Goal: Task Accomplishment & Management: Use online tool/utility

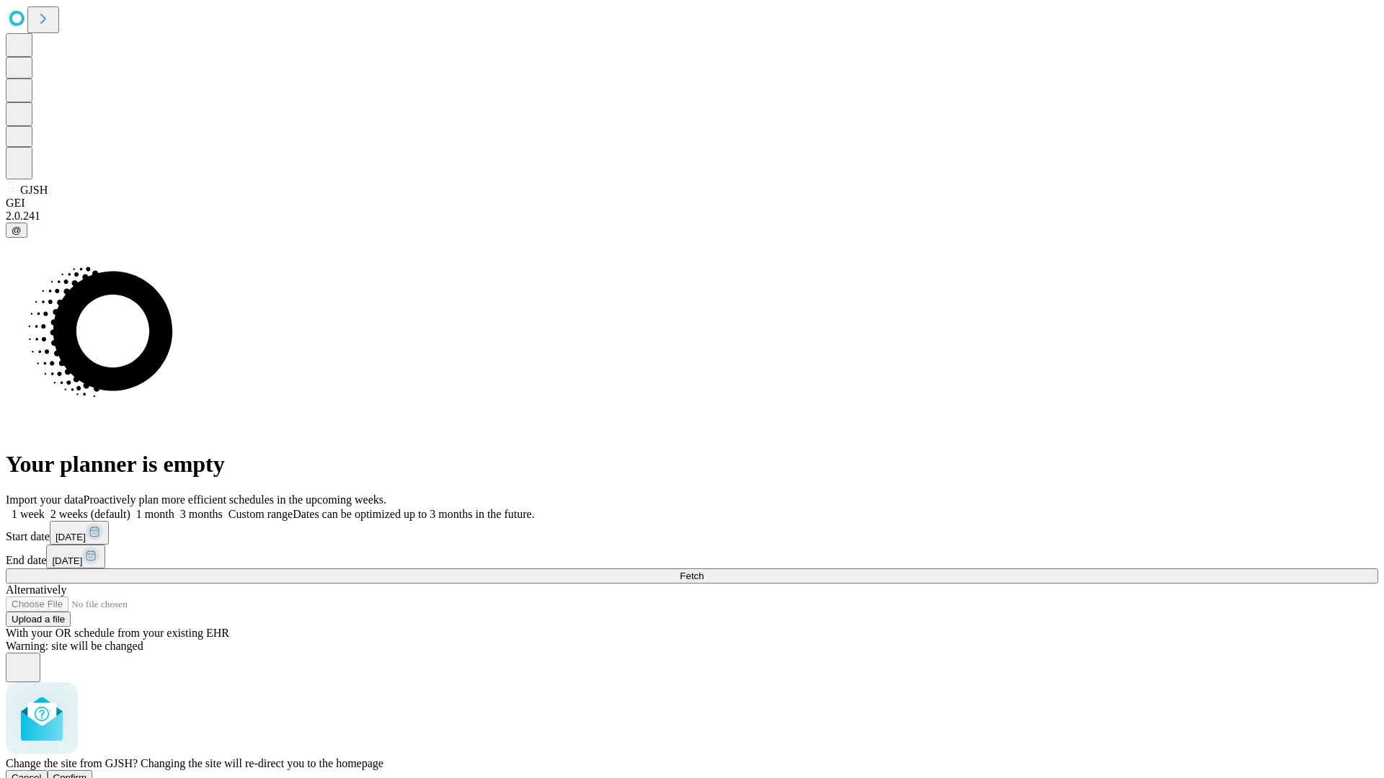
click at [87, 773] on span "Confirm" at bounding box center [70, 778] width 34 height 11
click at [45, 508] on label "1 week" at bounding box center [25, 514] width 39 height 12
click at [703, 571] on span "Fetch" at bounding box center [692, 576] width 24 height 11
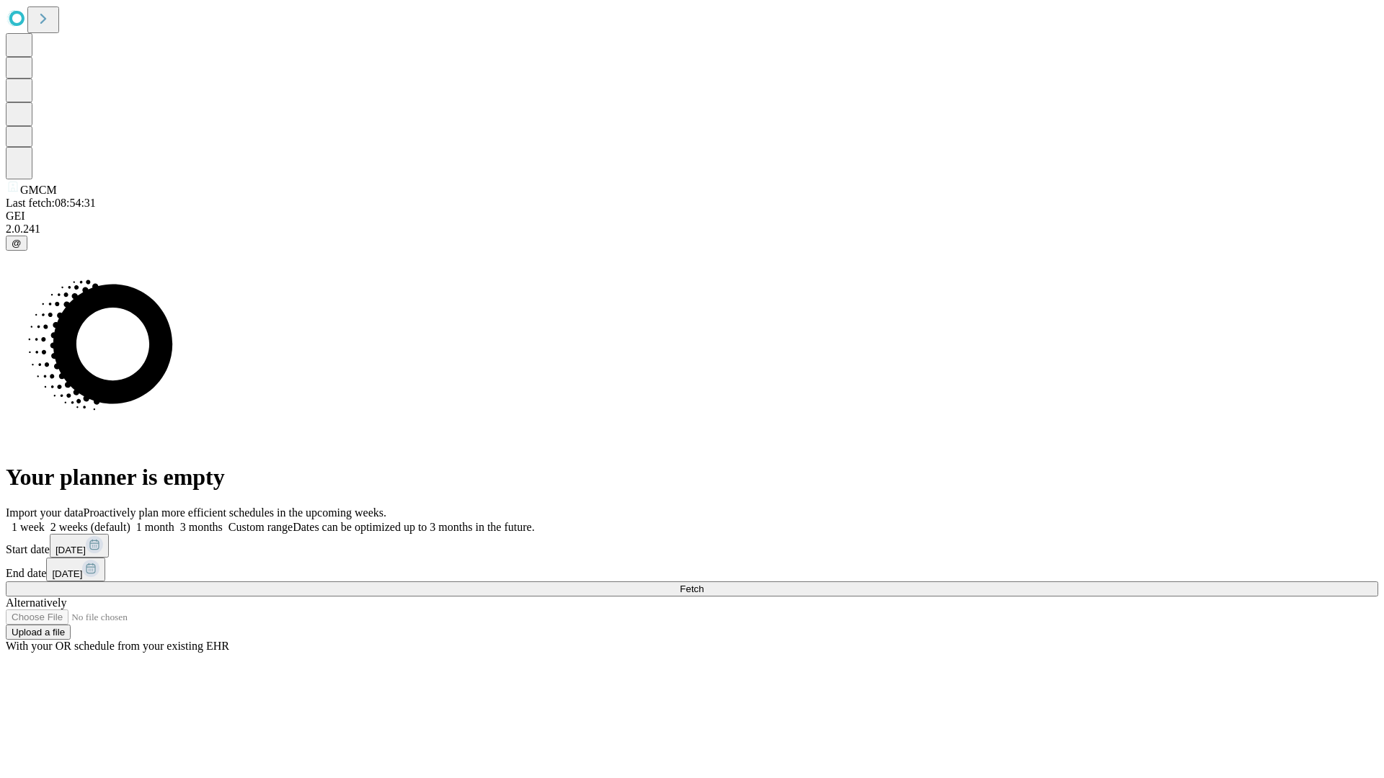
click at [45, 521] on label "1 week" at bounding box center [25, 527] width 39 height 12
click at [703, 584] on span "Fetch" at bounding box center [692, 589] width 24 height 11
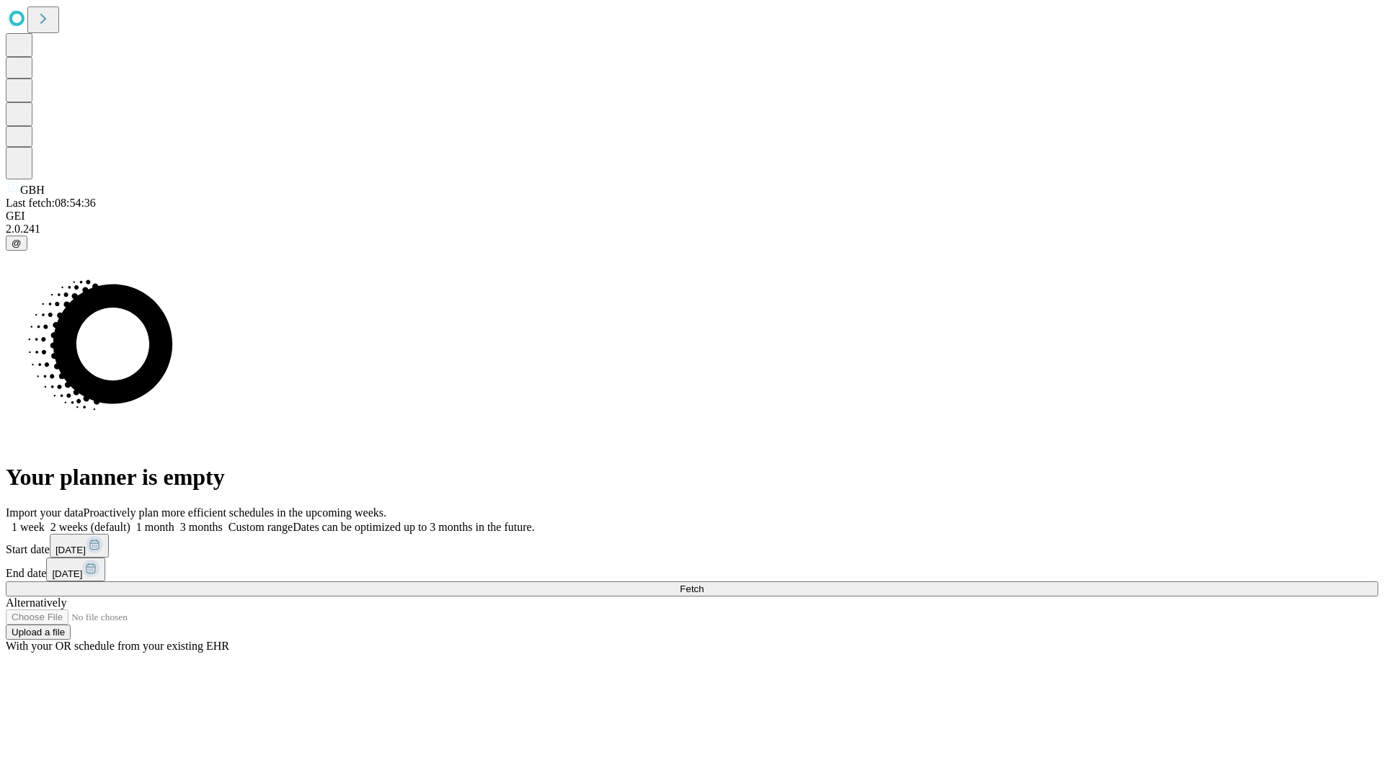
click at [45, 521] on label "1 week" at bounding box center [25, 527] width 39 height 12
click at [703, 584] on span "Fetch" at bounding box center [692, 589] width 24 height 11
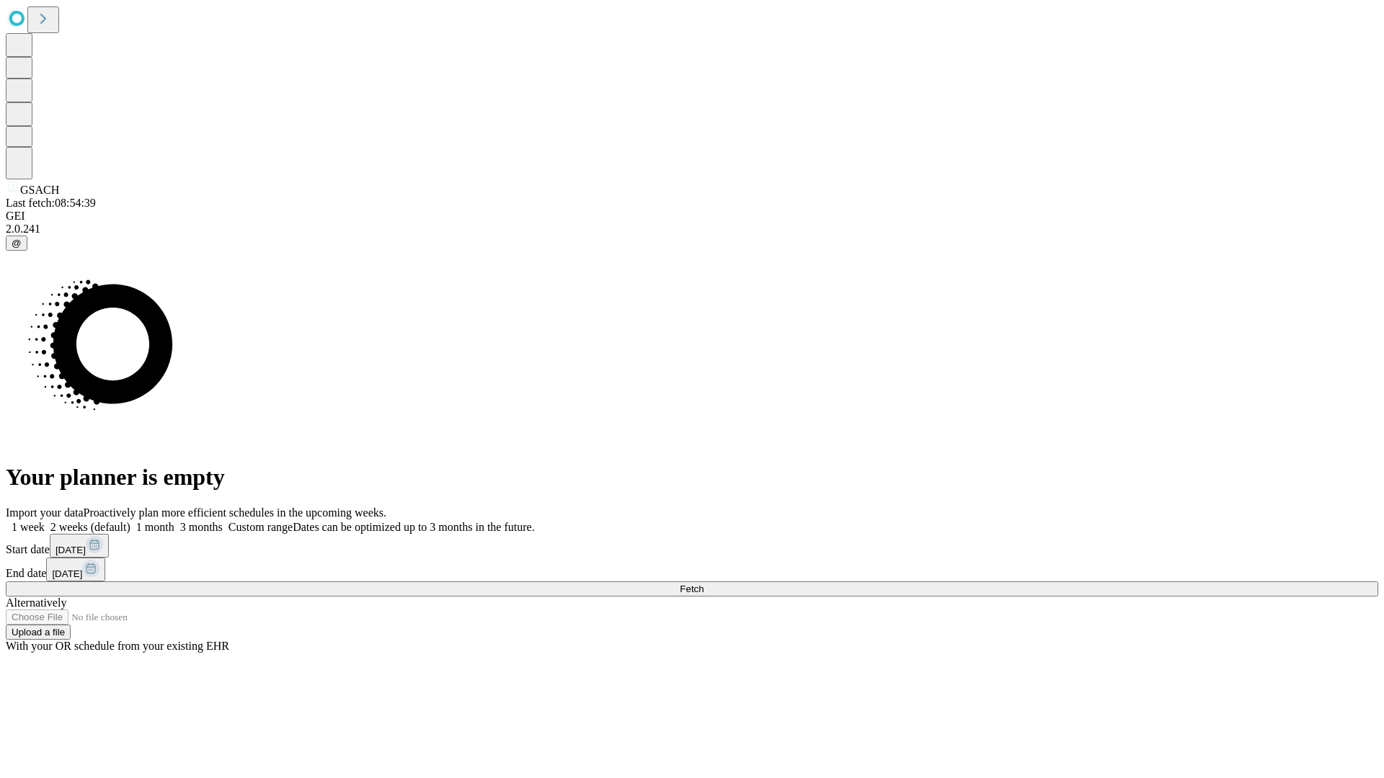
click at [45, 521] on label "1 week" at bounding box center [25, 527] width 39 height 12
click at [703, 584] on span "Fetch" at bounding box center [692, 589] width 24 height 11
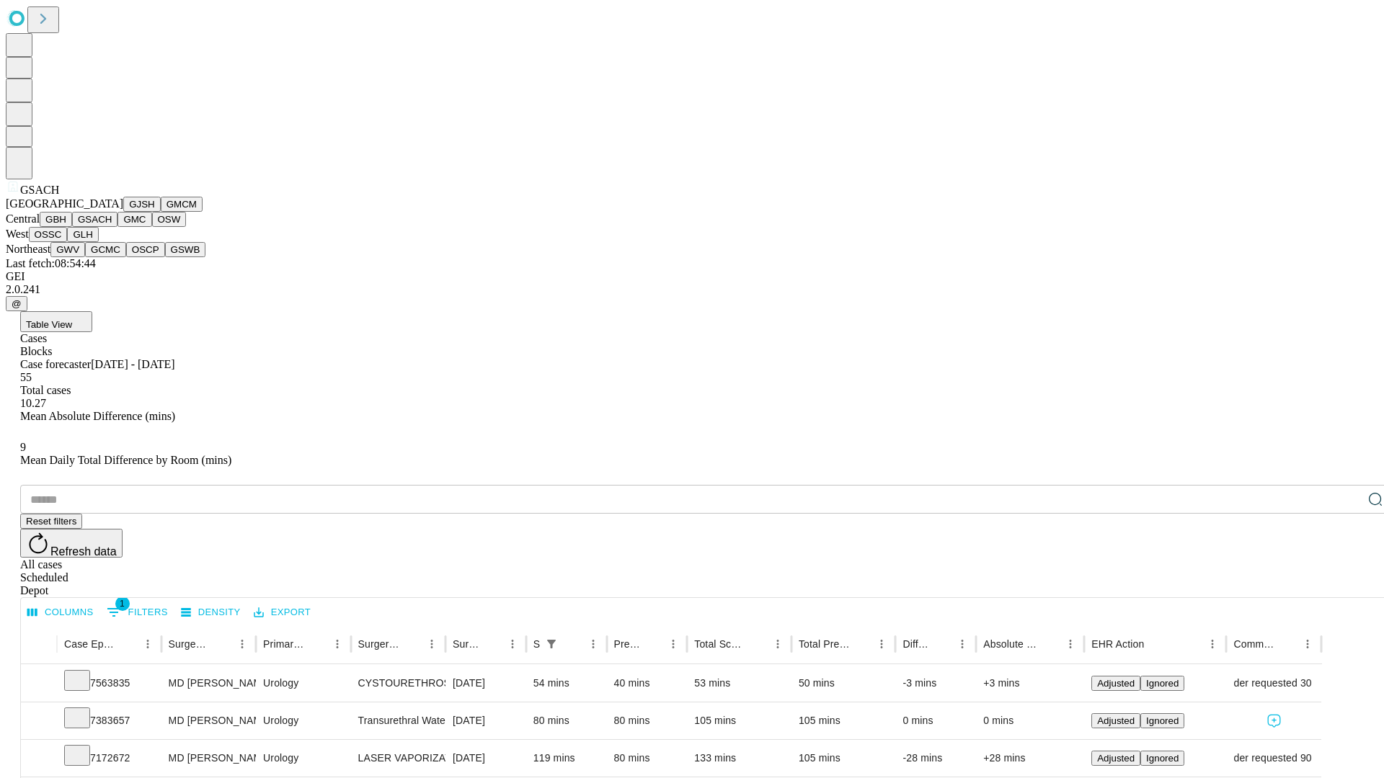
click at [117, 227] on button "GMC" at bounding box center [134, 219] width 34 height 15
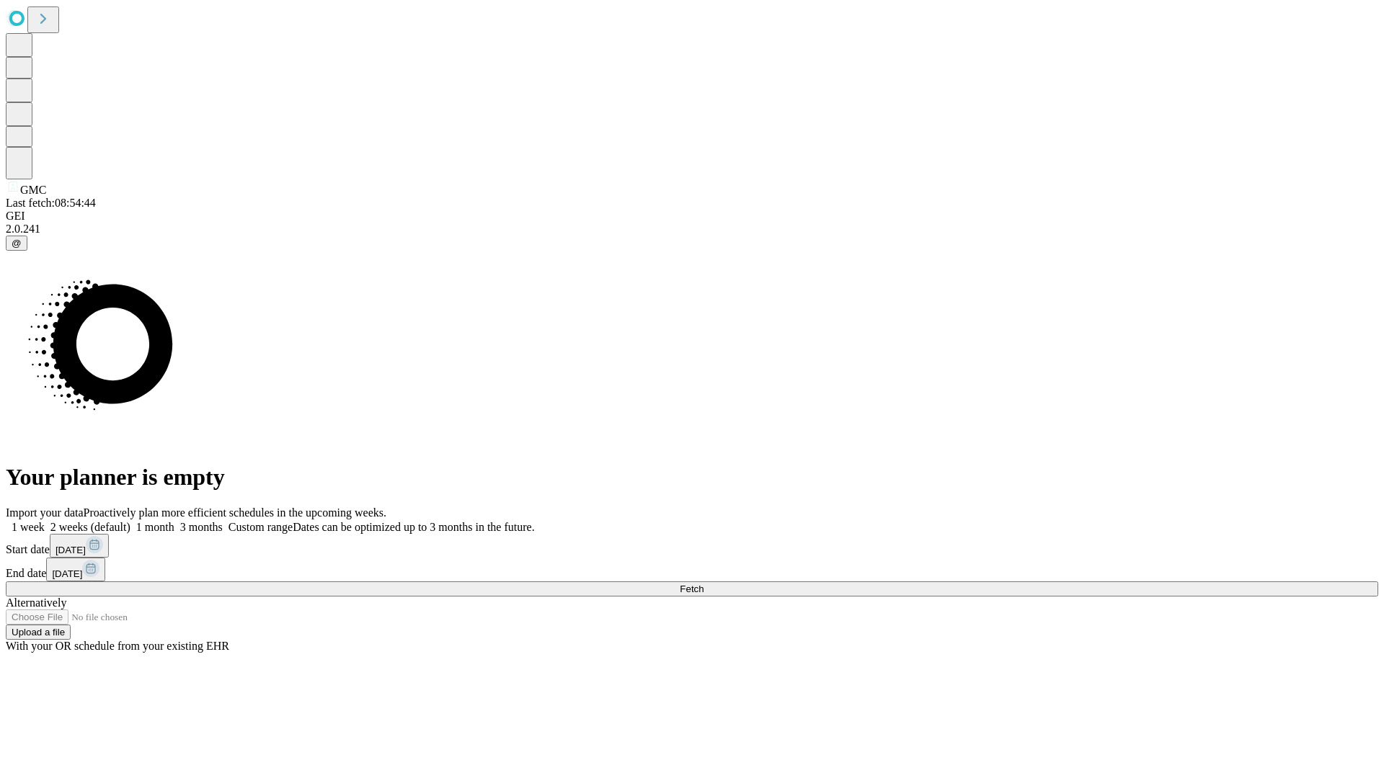
click at [45, 521] on label "1 week" at bounding box center [25, 527] width 39 height 12
click at [703, 584] on span "Fetch" at bounding box center [692, 589] width 24 height 11
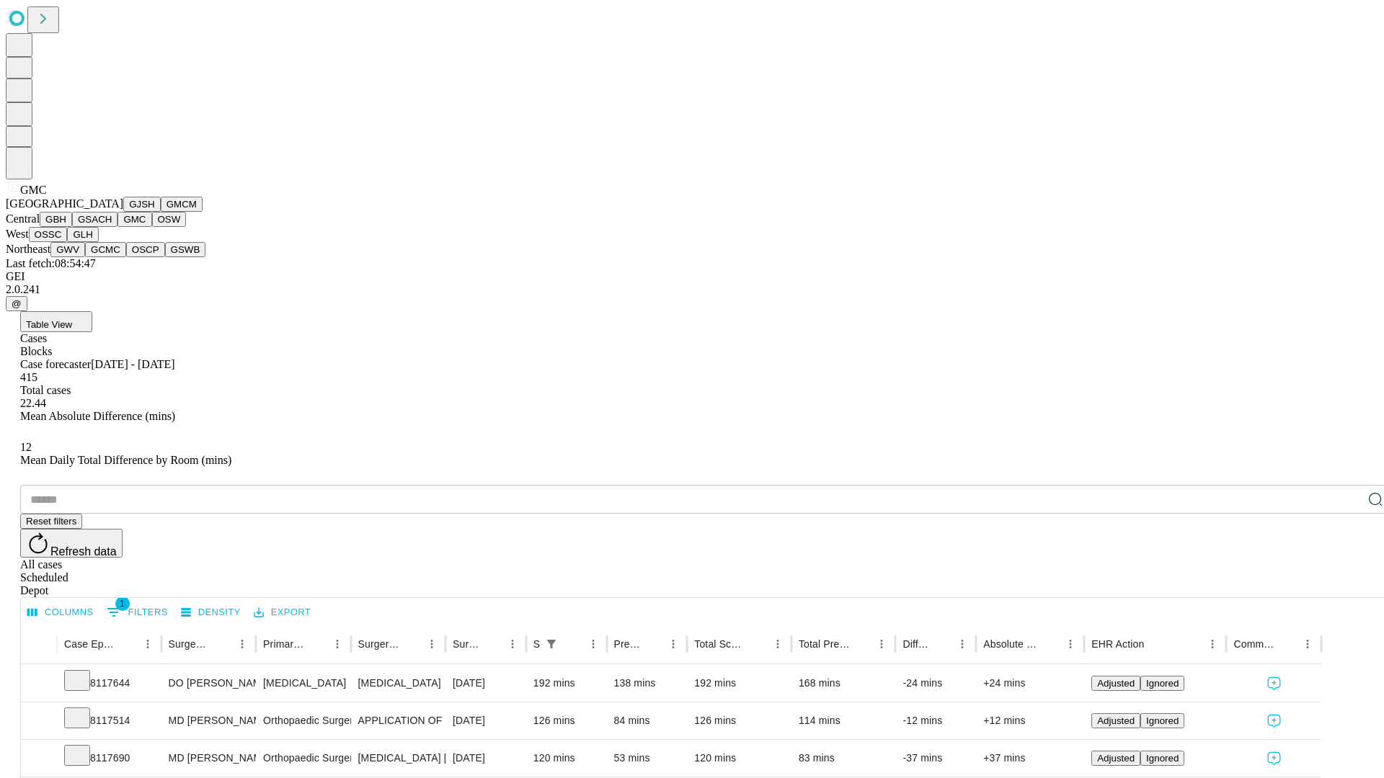
click at [152, 227] on button "OSW" at bounding box center [169, 219] width 35 height 15
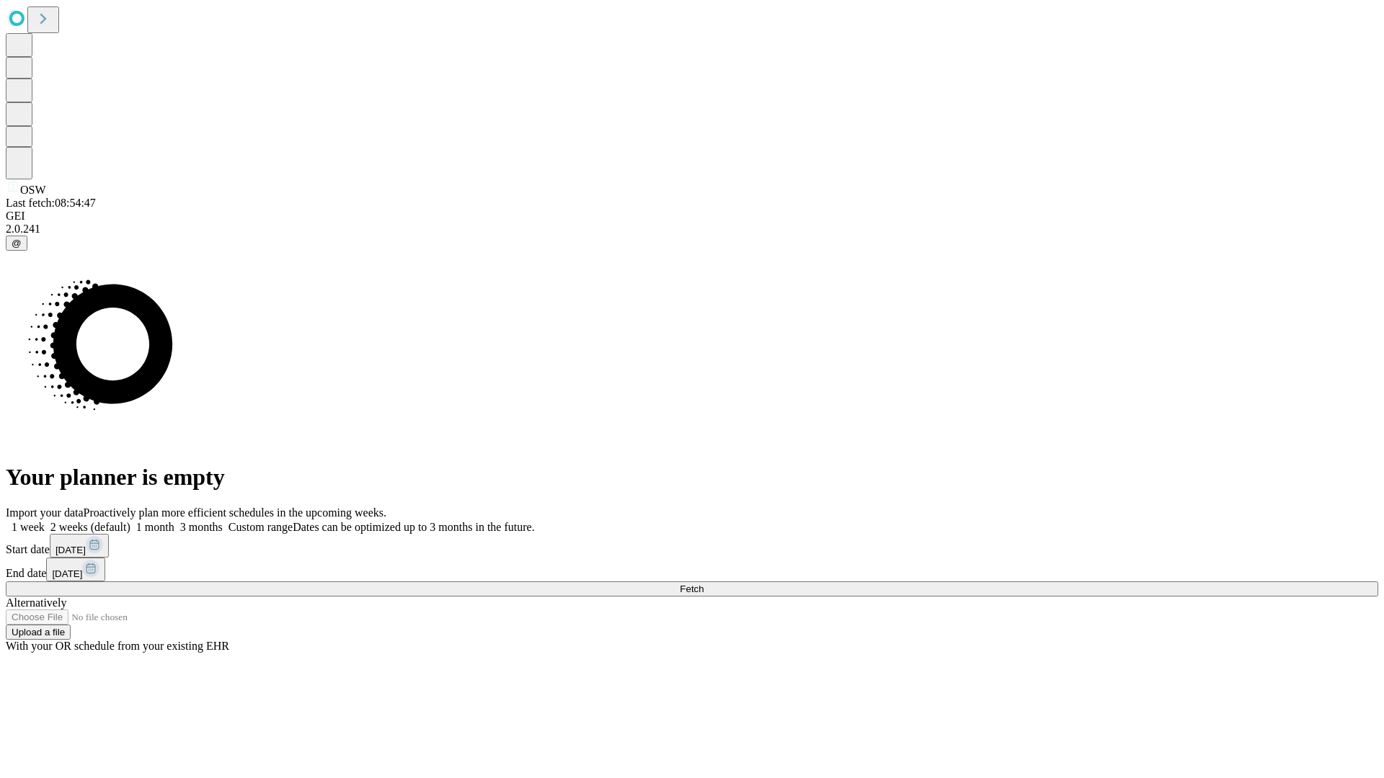
click at [45, 521] on label "1 week" at bounding box center [25, 527] width 39 height 12
click at [703, 584] on span "Fetch" at bounding box center [692, 589] width 24 height 11
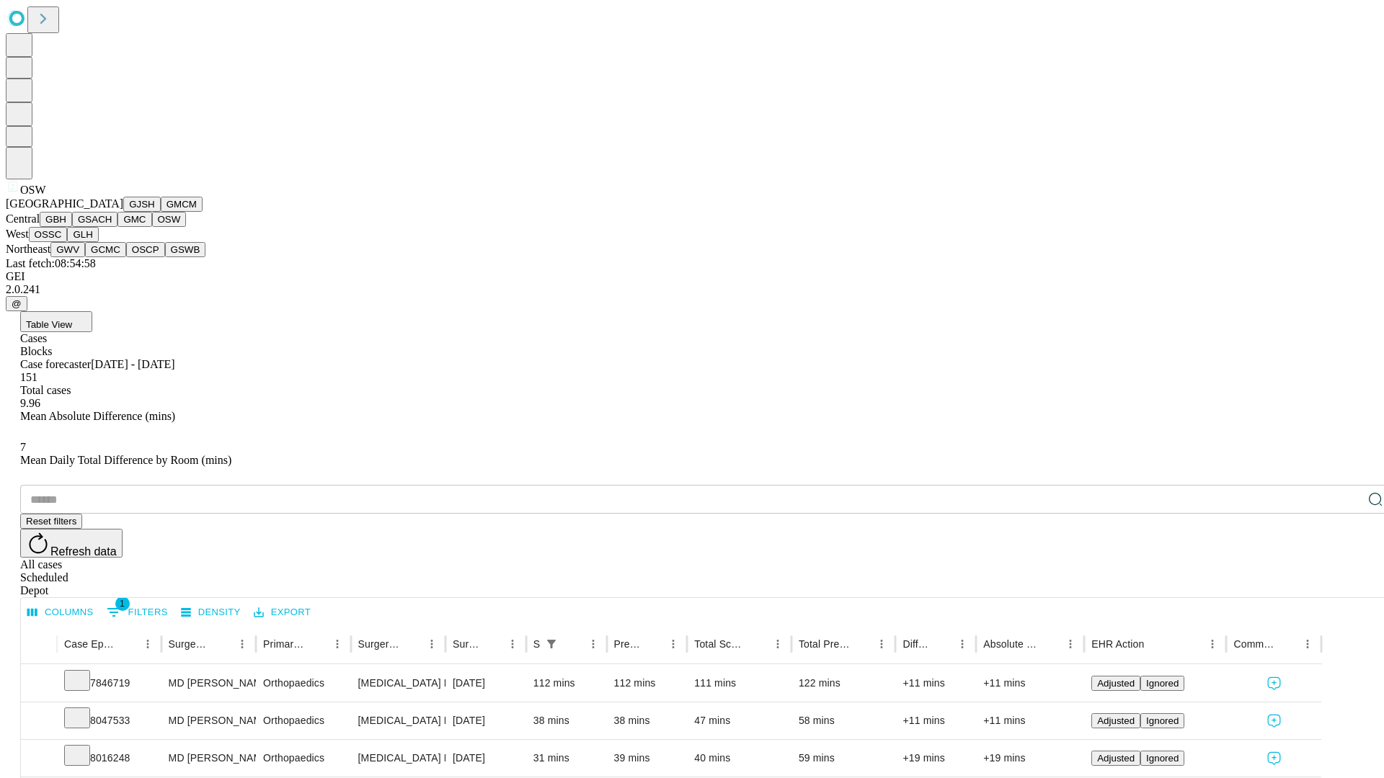
click at [68, 242] on button "OSSC" at bounding box center [48, 234] width 39 height 15
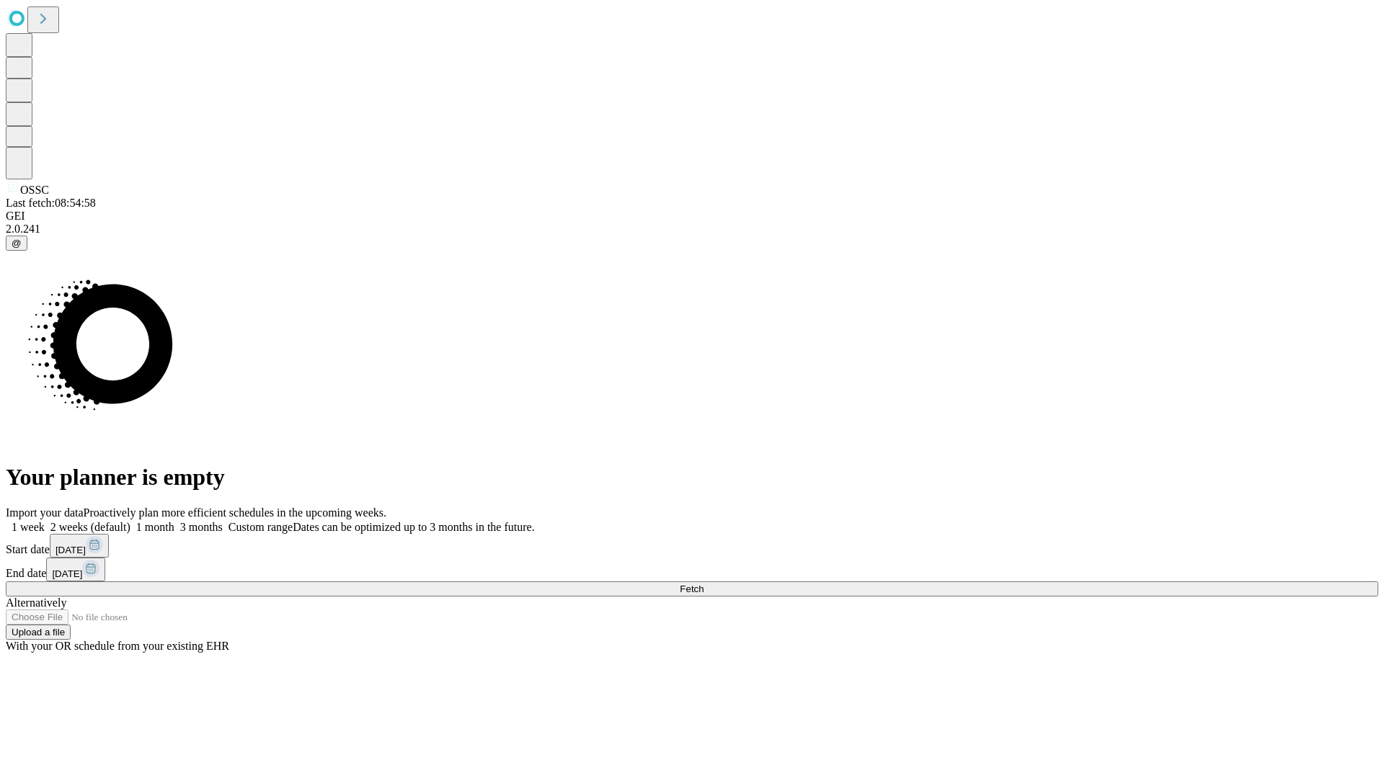
click at [45, 521] on label "1 week" at bounding box center [25, 527] width 39 height 12
click at [703, 584] on span "Fetch" at bounding box center [692, 589] width 24 height 11
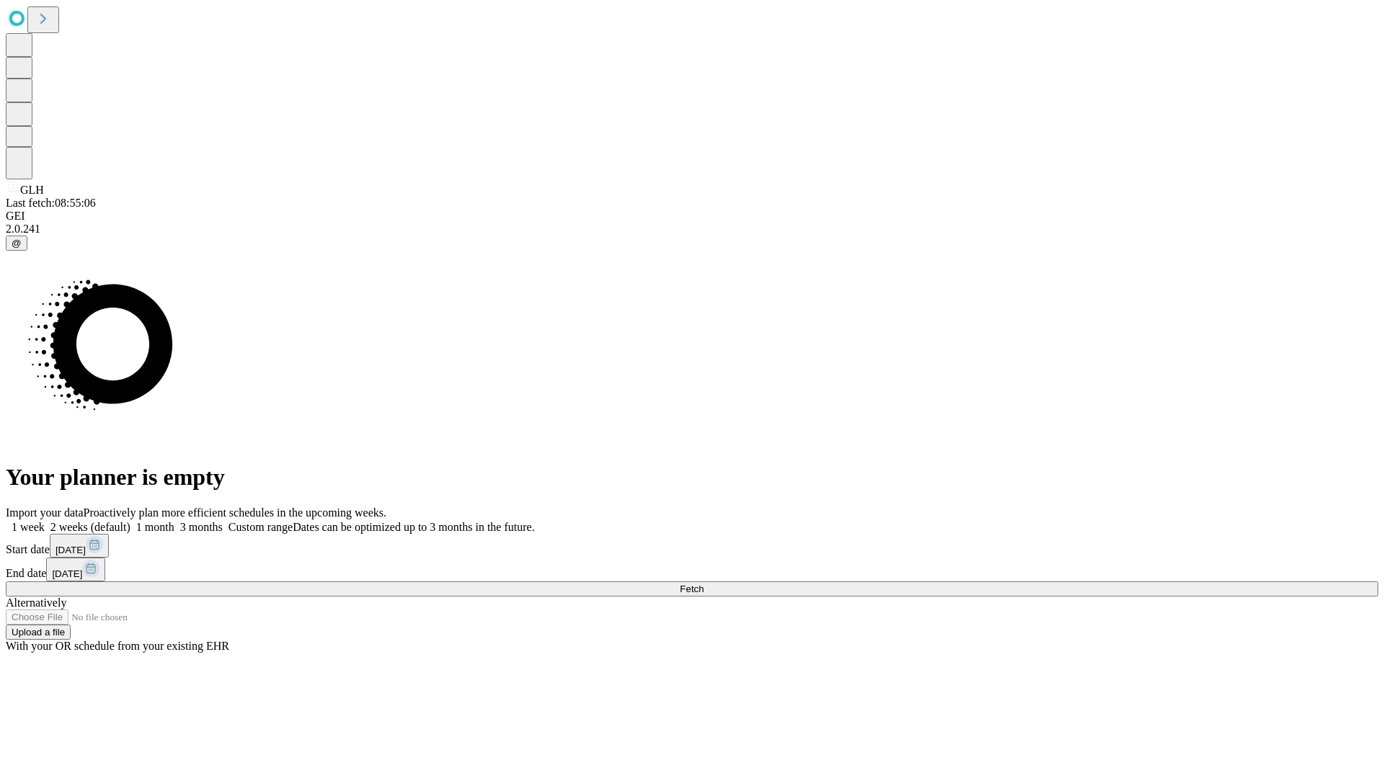
click at [703, 584] on span "Fetch" at bounding box center [692, 589] width 24 height 11
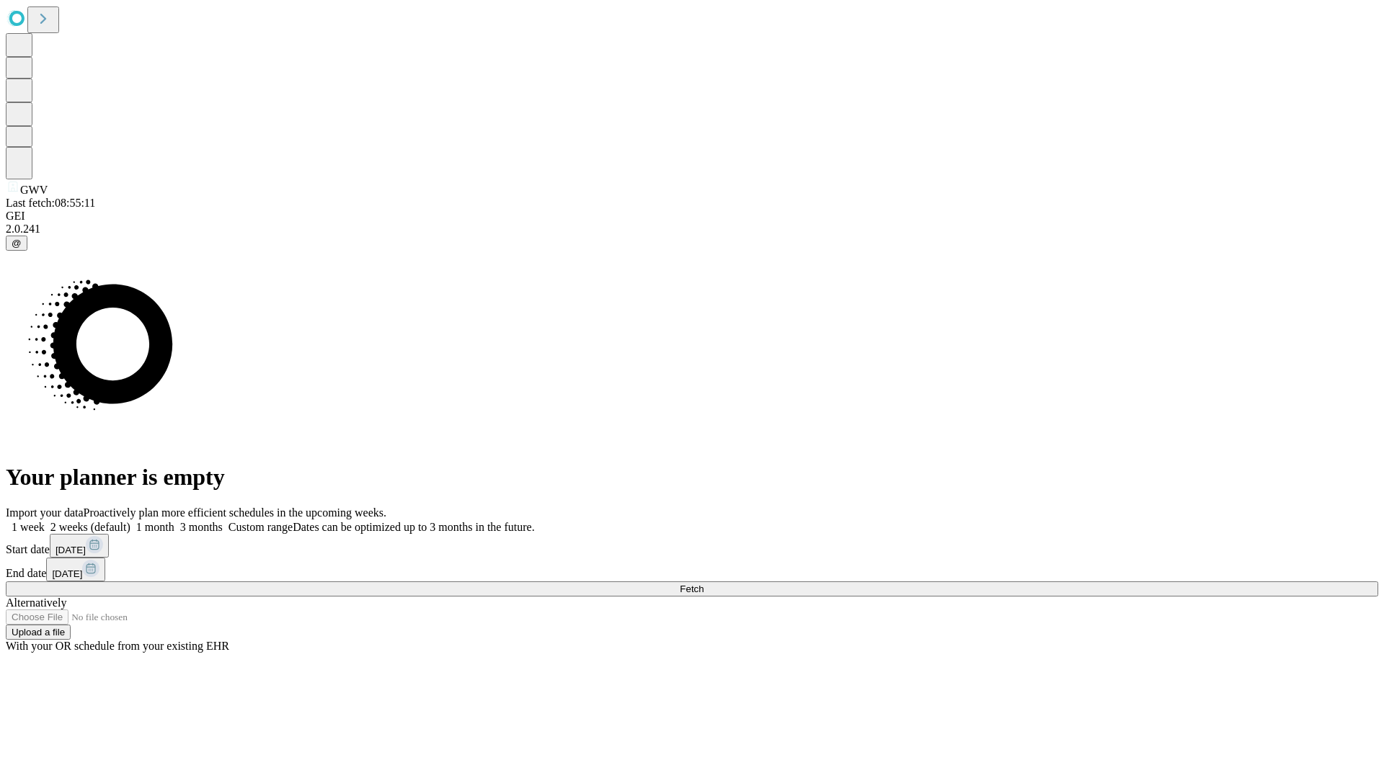
click at [45, 521] on label "1 week" at bounding box center [25, 527] width 39 height 12
click at [703, 584] on span "Fetch" at bounding box center [692, 589] width 24 height 11
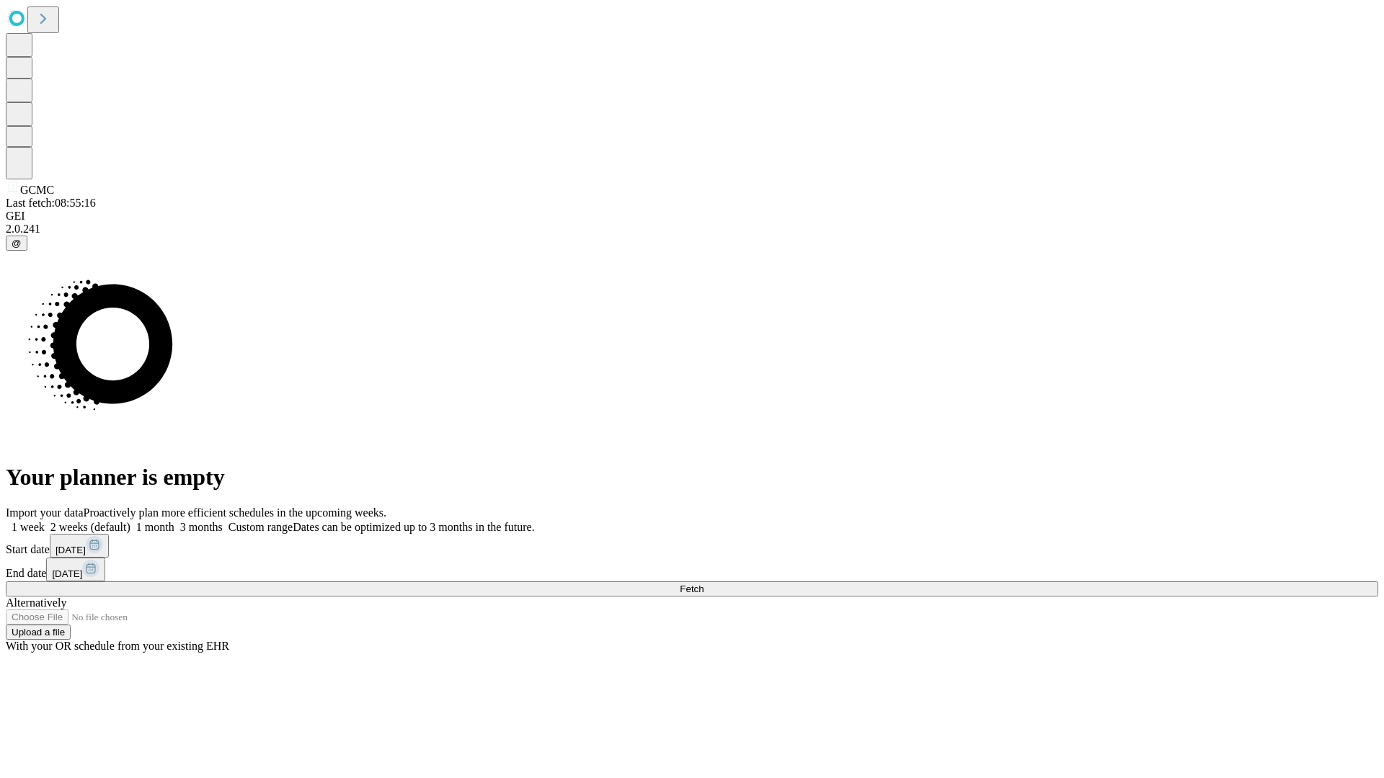
click at [45, 521] on label "1 week" at bounding box center [25, 527] width 39 height 12
click at [703, 584] on span "Fetch" at bounding box center [692, 589] width 24 height 11
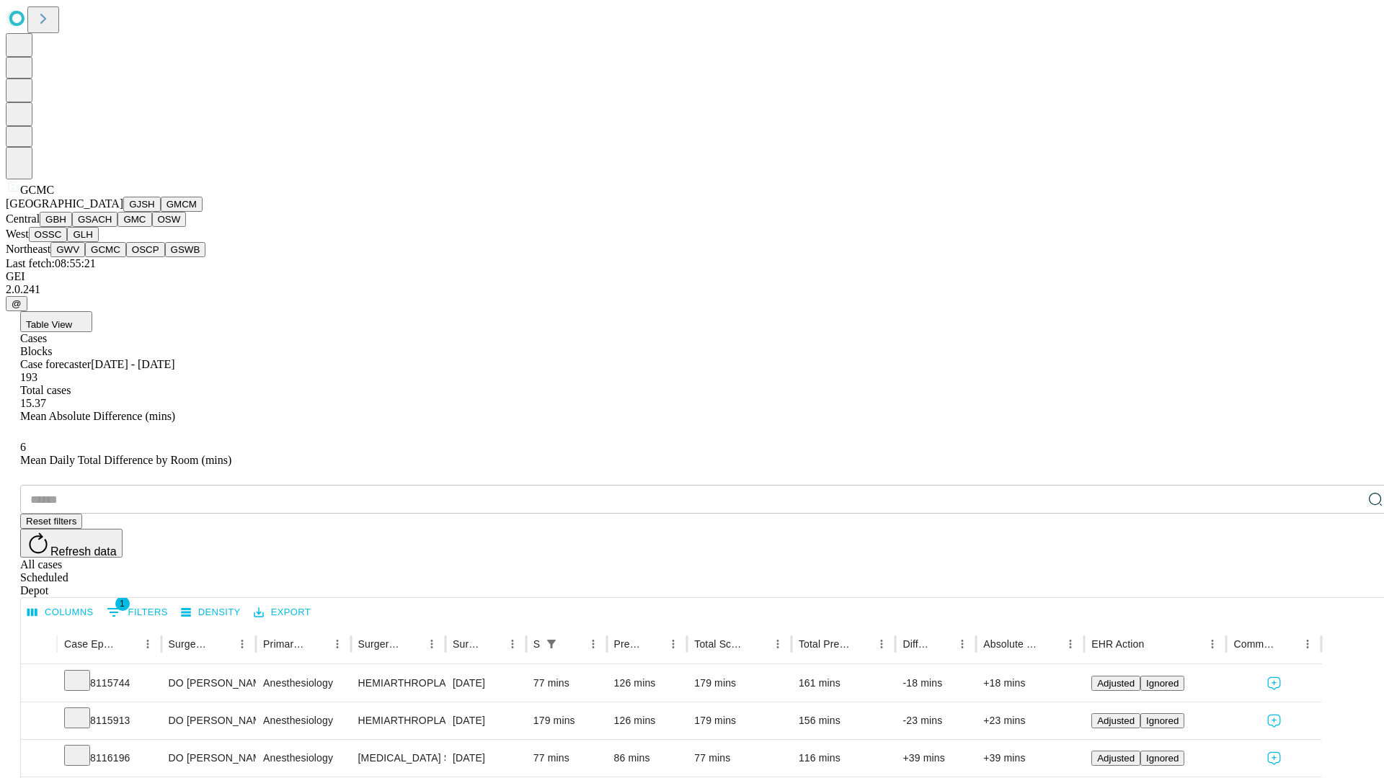
click at [126, 257] on button "OSCP" at bounding box center [145, 249] width 39 height 15
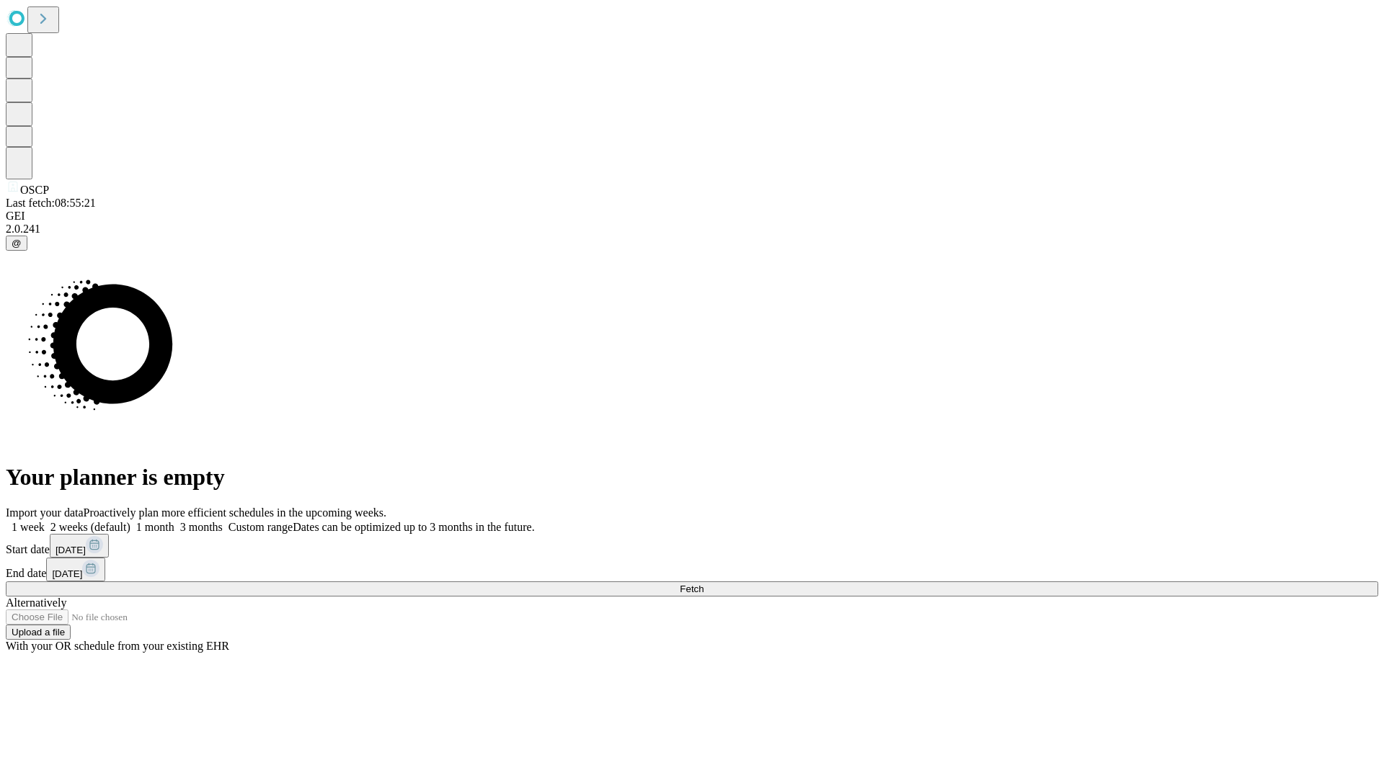
click at [45, 521] on label "1 week" at bounding box center [25, 527] width 39 height 12
click at [703, 584] on span "Fetch" at bounding box center [692, 589] width 24 height 11
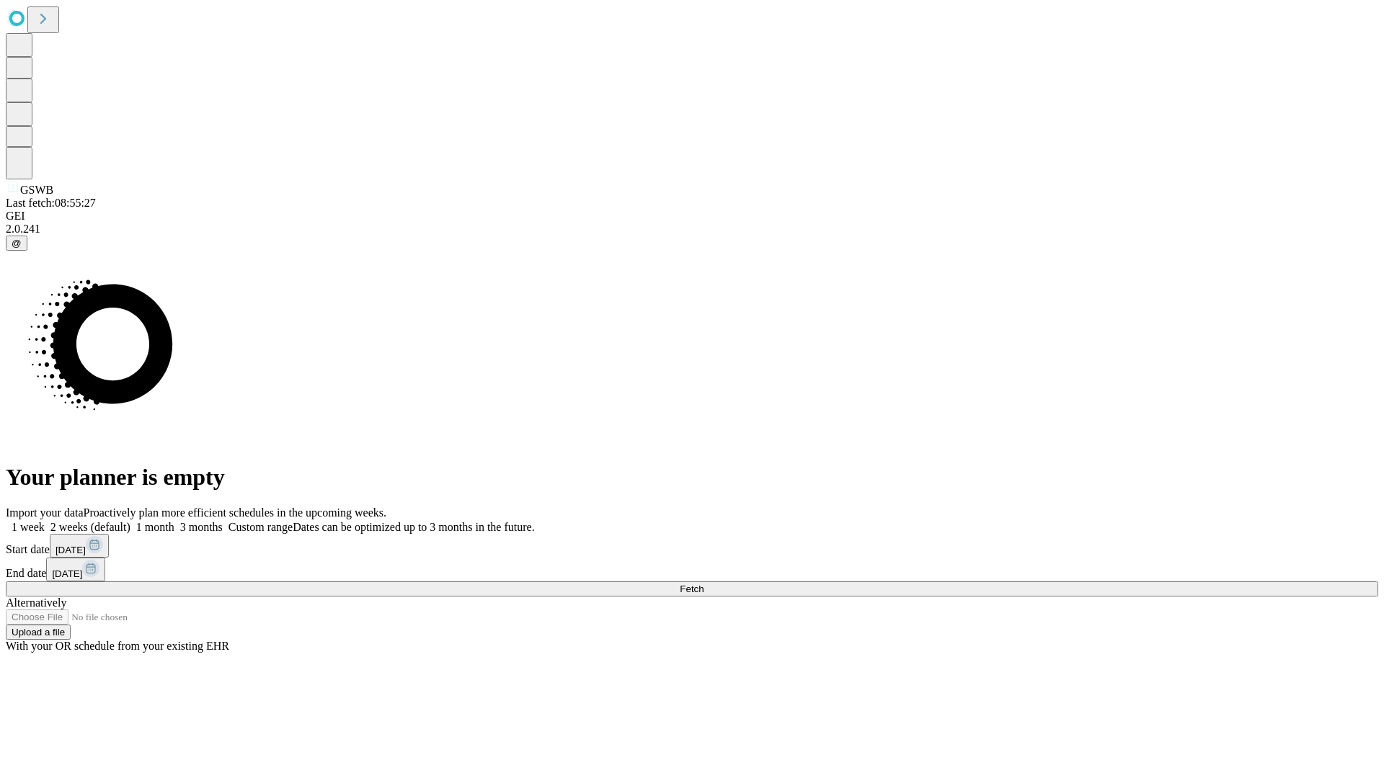
click at [45, 521] on label "1 week" at bounding box center [25, 527] width 39 height 12
click at [703, 584] on span "Fetch" at bounding box center [692, 589] width 24 height 11
